Goal: Book appointment/travel/reservation

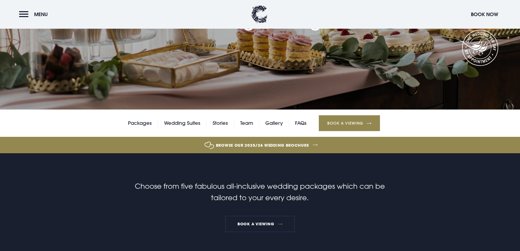
scroll to position [109, 0]
click at [20, 12] on button "Menu" at bounding box center [34, 14] width 31 height 12
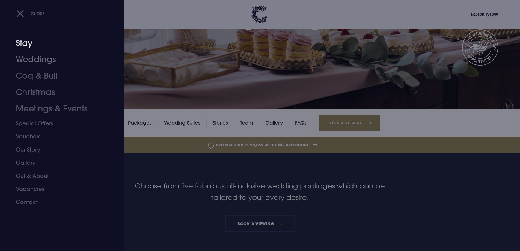
click at [29, 45] on link "Stay" at bounding box center [59, 43] width 86 height 16
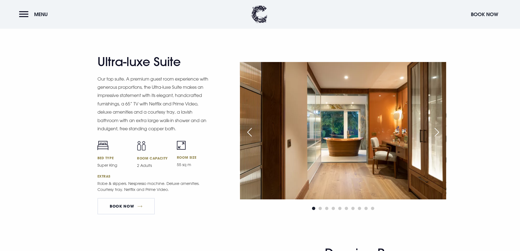
scroll to position [628, 0]
click at [434, 129] on div "Next slide" at bounding box center [437, 132] width 14 height 12
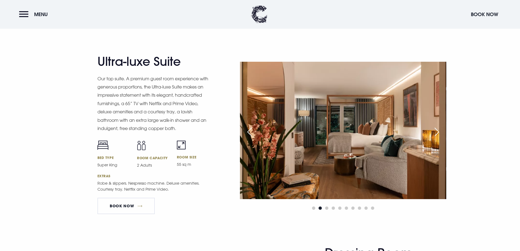
click at [437, 129] on div "Next slide" at bounding box center [437, 132] width 14 height 12
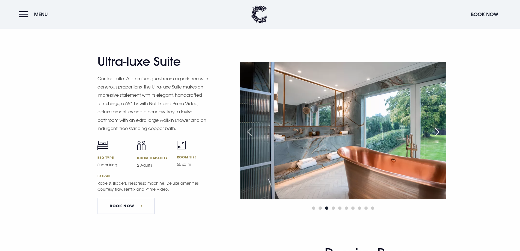
click at [437, 129] on div "Next slide" at bounding box center [437, 132] width 14 height 12
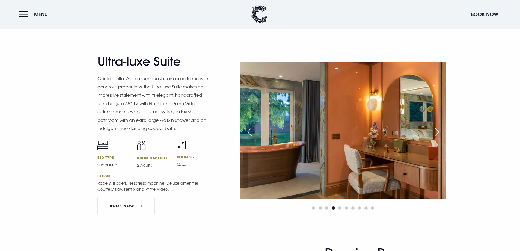
click at [437, 129] on div "Next slide" at bounding box center [437, 132] width 14 height 12
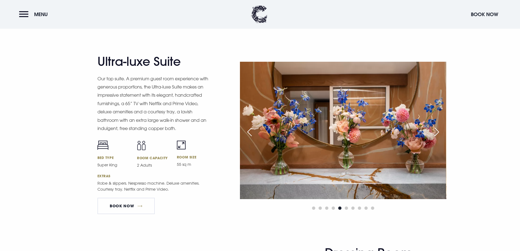
click at [437, 129] on div "Next slide" at bounding box center [437, 132] width 14 height 12
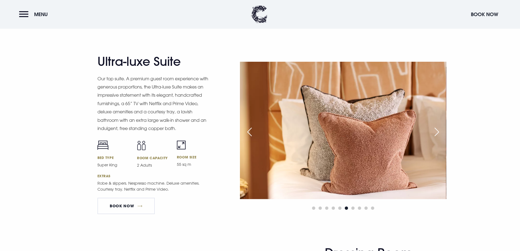
click at [437, 129] on div "Next slide" at bounding box center [437, 132] width 14 height 12
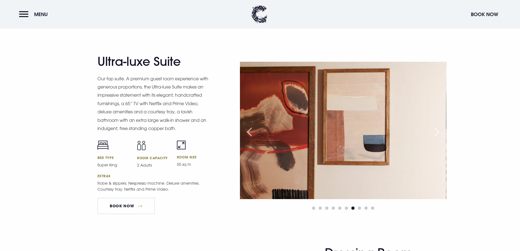
click at [437, 129] on div "Next slide" at bounding box center [437, 132] width 14 height 12
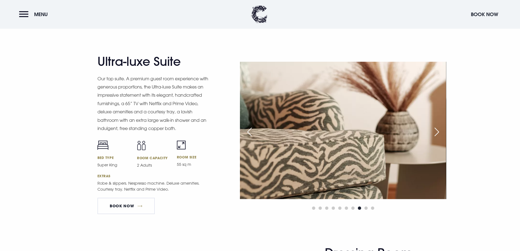
click at [438, 129] on div "Next slide" at bounding box center [437, 132] width 14 height 12
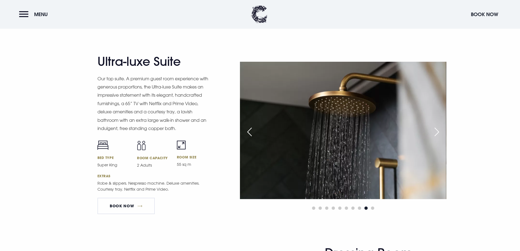
click at [438, 129] on div "Next slide" at bounding box center [437, 132] width 14 height 12
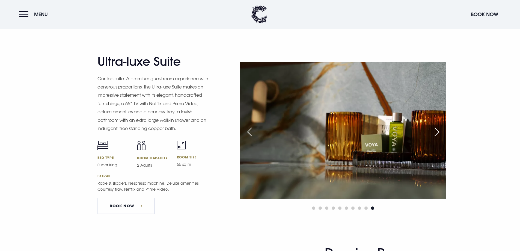
click at [438, 129] on div "Next slide" at bounding box center [437, 132] width 14 height 12
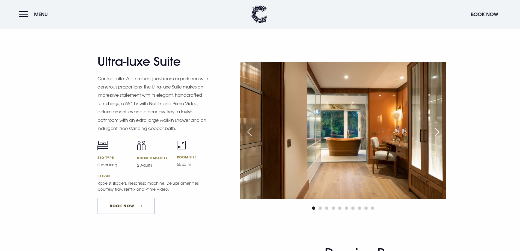
click at [115, 206] on link "Book Now" at bounding box center [126, 206] width 57 height 16
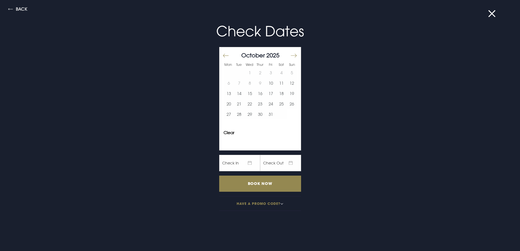
click at [291, 55] on button "Move forward to switch to the next month." at bounding box center [293, 55] width 7 height 11
click at [288, 84] on button "9" at bounding box center [292, 83] width 11 height 10
click at [289, 85] on button "9" at bounding box center [292, 83] width 11 height 10
click at [224, 92] on button "10" at bounding box center [229, 93] width 11 height 10
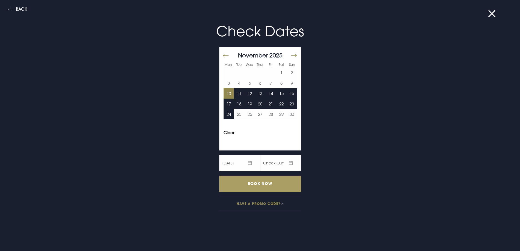
click at [255, 182] on input "Book Now" at bounding box center [260, 184] width 82 height 16
